Goal: Navigation & Orientation: Find specific page/section

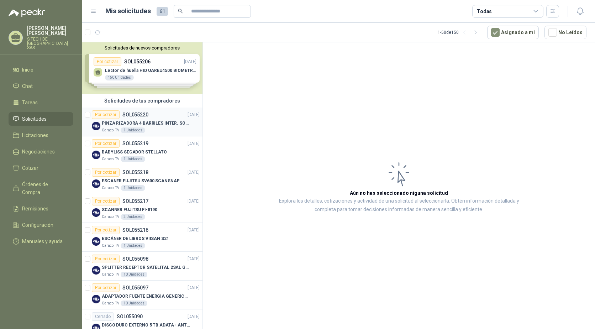
click at [111, 128] on p "Caracol TV" at bounding box center [110, 130] width 17 height 6
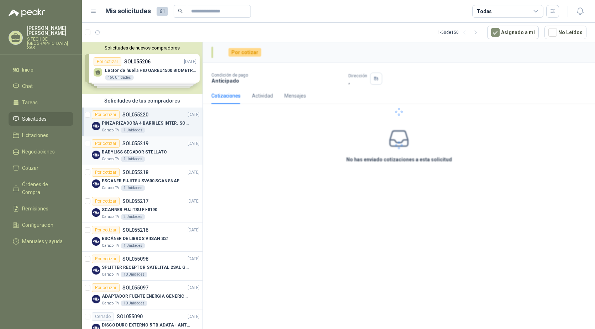
click at [115, 155] on p "BABYLISS SECADOR STELLATO" at bounding box center [134, 152] width 65 height 7
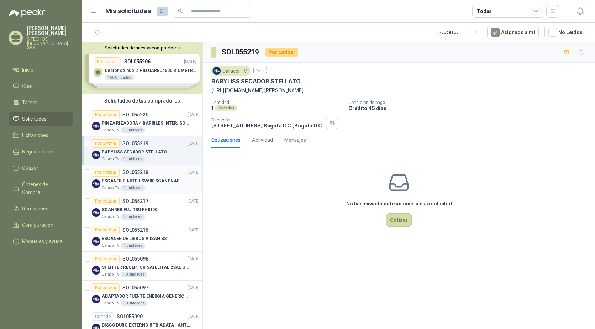
click at [119, 183] on p "ESCANER FUJITSU SV600 SCANSNAP" at bounding box center [141, 181] width 78 height 7
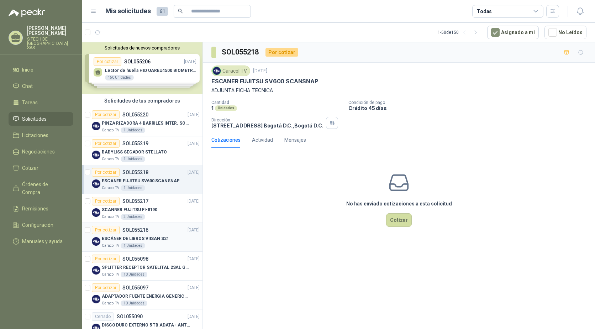
click at [121, 241] on p "ESCÁNER DE LIBROS VIISAN S21" at bounding box center [135, 238] width 67 height 7
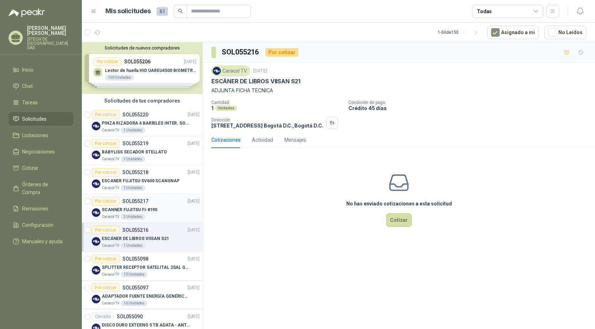
click at [121, 210] on p "SCANNER FUJITSU FI-8190" at bounding box center [130, 209] width 56 height 7
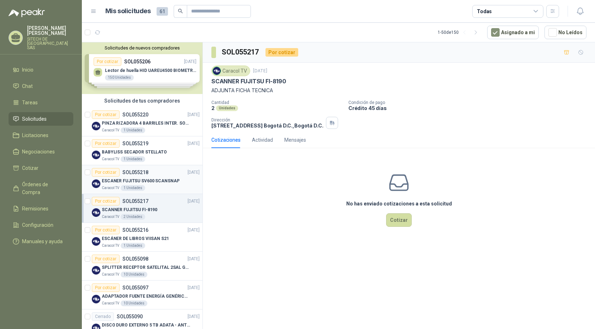
click at [121, 180] on p "ESCANER FUJITSU SV600 SCANSNAP" at bounding box center [141, 181] width 78 height 7
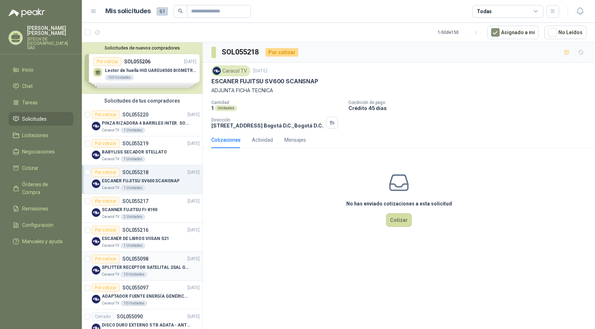
click at [114, 267] on p "SPLITTER RECEPTOR SATELITAL 2SAL GT-SP21" at bounding box center [146, 267] width 89 height 7
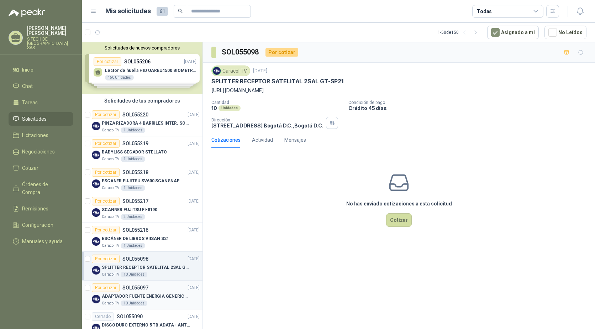
click at [117, 296] on p "ADAPTADOR FUENTE ENERGÍA GENÉRICO 24V 1A" at bounding box center [146, 296] width 89 height 7
